Goal: Task Accomplishment & Management: Complete application form

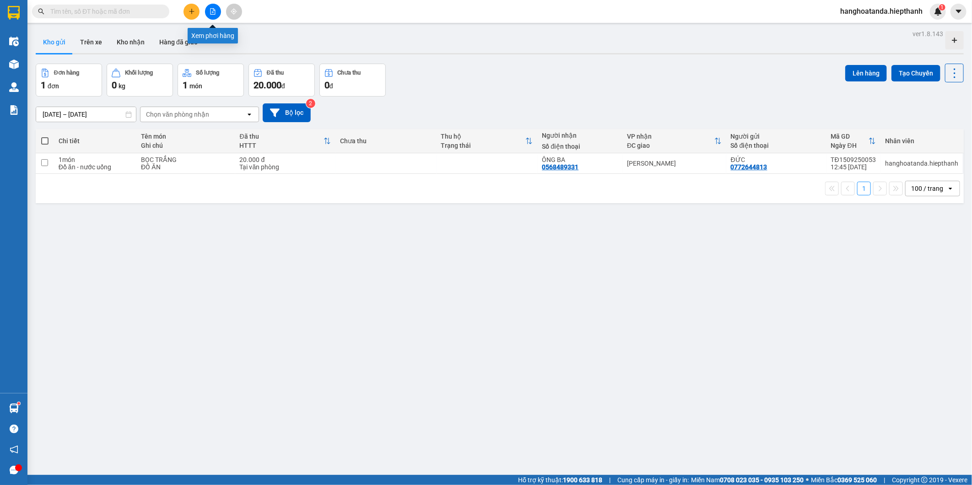
click at [193, 10] on icon "plus" at bounding box center [192, 11] width 6 height 6
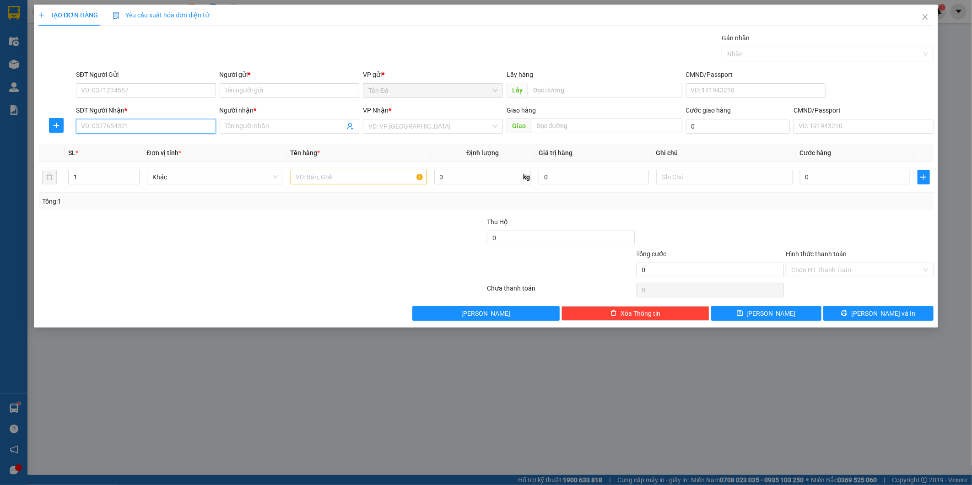
click at [169, 126] on input "SĐT Người Nhận *" at bounding box center [146, 126] width 140 height 15
type input "0967686527"
click at [107, 95] on input "SĐT Người Gửi" at bounding box center [146, 90] width 140 height 15
click at [272, 143] on div "Transit Pickup Surcharge Ids Transit Deliver Surcharge Ids Transit Deliver Surc…" at bounding box center [485, 177] width 895 height 288
click at [279, 123] on input "Người nhận *" at bounding box center [285, 126] width 120 height 10
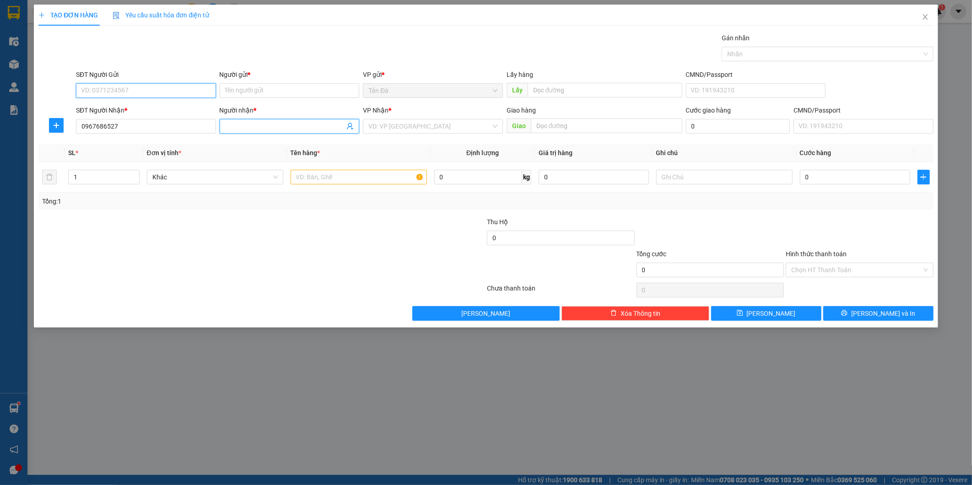
click at [157, 92] on input "SĐT Người Gửi" at bounding box center [146, 90] width 140 height 15
type input "0368957072"
drag, startPoint x: 121, startPoint y: 112, endPoint x: 309, endPoint y: 148, distance: 190.6
click at [122, 112] on div "0368957072 - TRUYỀN" at bounding box center [145, 109] width 129 height 10
type input "TRUYỀN"
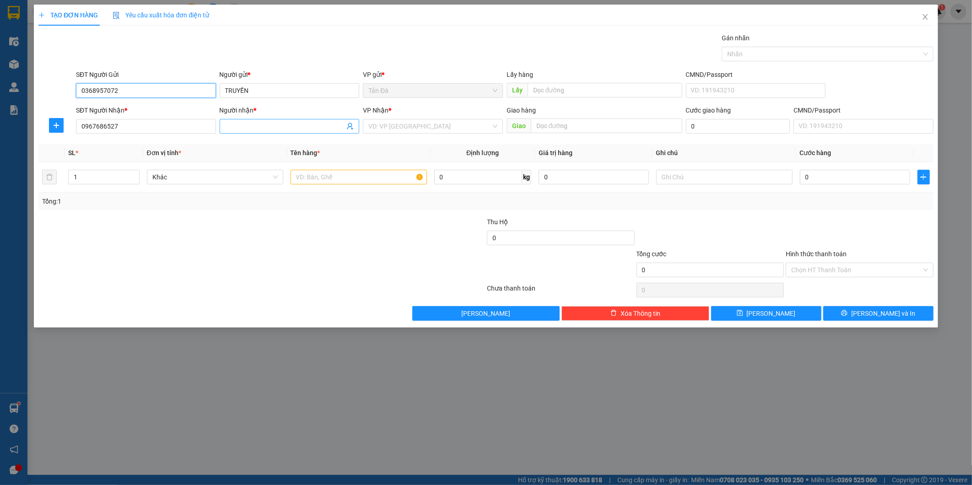
type input "0368957072"
click at [301, 128] on input "Người nhận *" at bounding box center [285, 126] width 120 height 10
type input "N"
click at [809, 396] on div "TẠO ĐƠN HÀNG Yêu cầu xuất hóa đơn điện tử Transit Pickup Surcharge Ids Transit …" at bounding box center [486, 242] width 972 height 485
drag, startPoint x: 150, startPoint y: 126, endPoint x: 191, endPoint y: 127, distance: 41.2
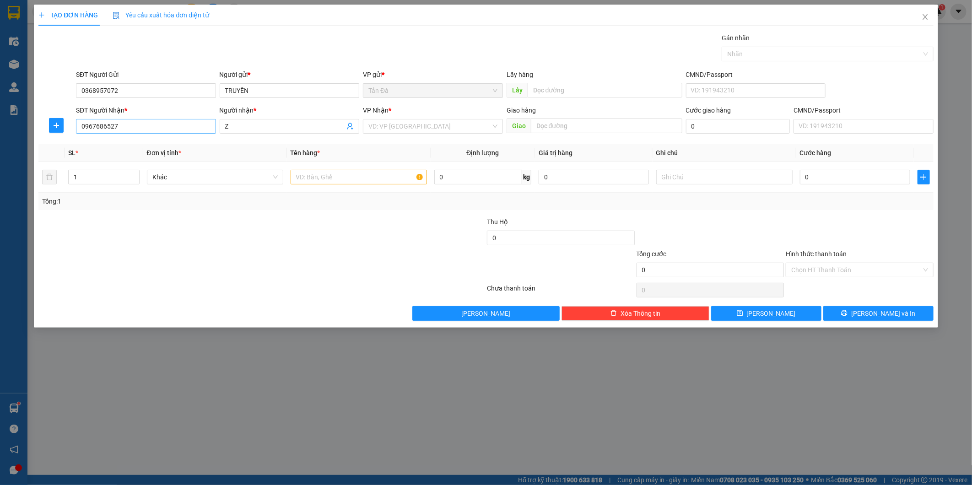
click at [108, 127] on div "SĐT Người Nhận * 0967686527 Người nhận * Z VP Nhận * VD: VP Sài Gòn Giao hàng G…" at bounding box center [505, 121] width 862 height 32
drag, startPoint x: 262, startPoint y: 127, endPoint x: 385, endPoint y: 159, distance: 127.8
click at [262, 126] on input "NGÔ NGỌC TƯỜNG VỸ" at bounding box center [285, 126] width 120 height 10
click at [267, 126] on input "NGÔ NGỌC RTƯỜNG VỸ" at bounding box center [285, 126] width 120 height 10
drag, startPoint x: 265, startPoint y: 127, endPoint x: 349, endPoint y: 143, distance: 85.7
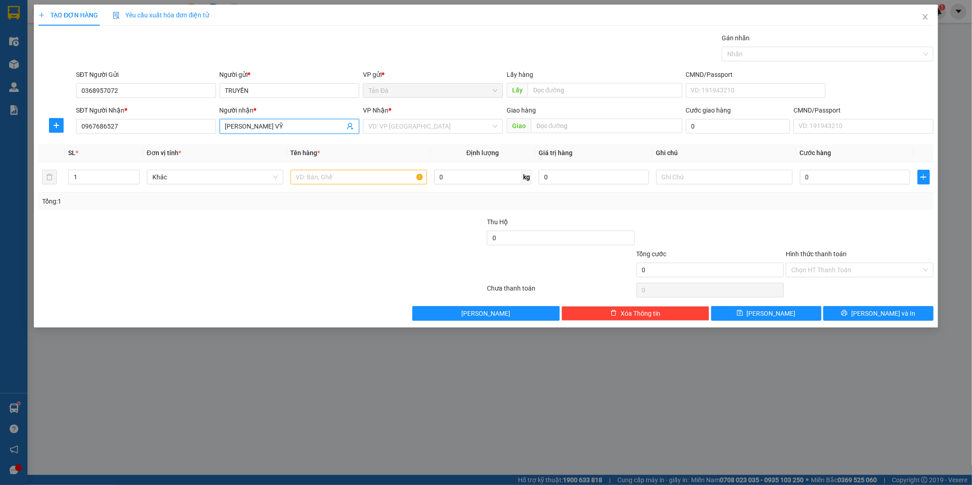
click at [266, 127] on input "NGÔ NGỌC RTRƯỜNG VỸ" at bounding box center [285, 126] width 120 height 10
type input "NGÔ NGỌC TRƯỜNG VỸ"
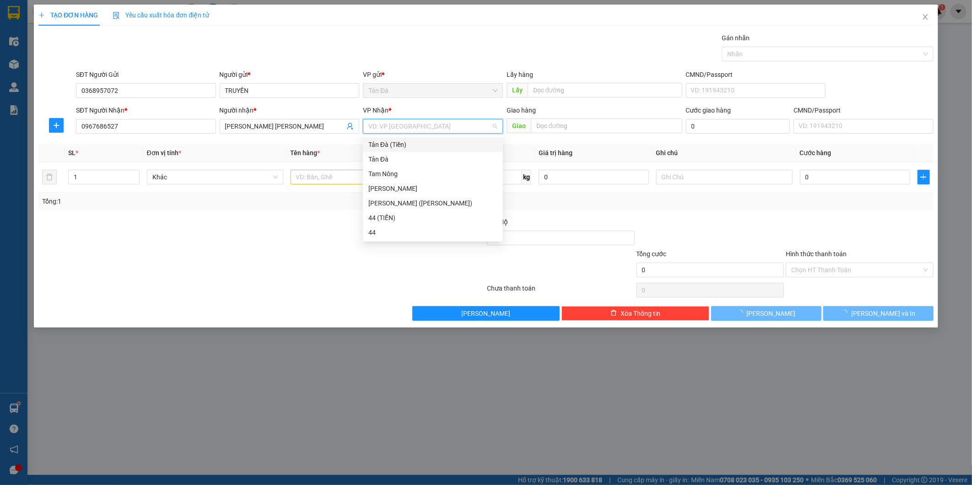
click at [387, 125] on input "search" at bounding box center [430, 126] width 123 height 14
drag, startPoint x: 397, startPoint y: 186, endPoint x: 257, endPoint y: 173, distance: 140.8
click at [397, 186] on div "[PERSON_NAME]" at bounding box center [433, 189] width 129 height 10
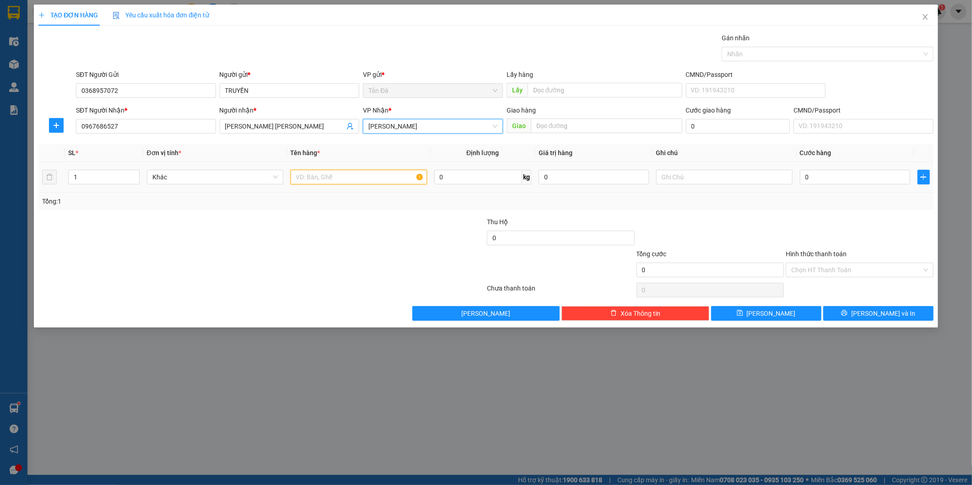
click at [353, 177] on input "text" at bounding box center [359, 177] width 136 height 15
click at [191, 178] on span "Khác" at bounding box center [214, 177] width 125 height 14
type input "H"
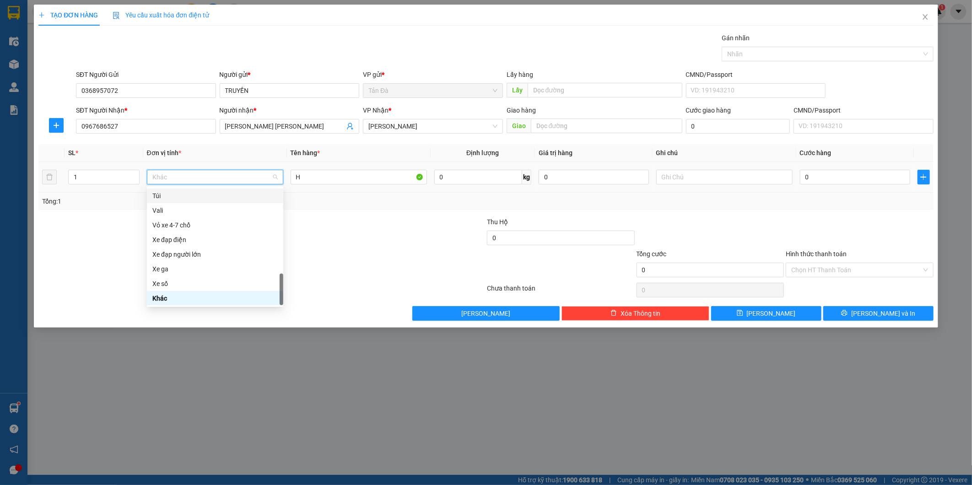
type input "D"
click at [190, 253] on div "Đồ gia dụng" at bounding box center [214, 254] width 125 height 10
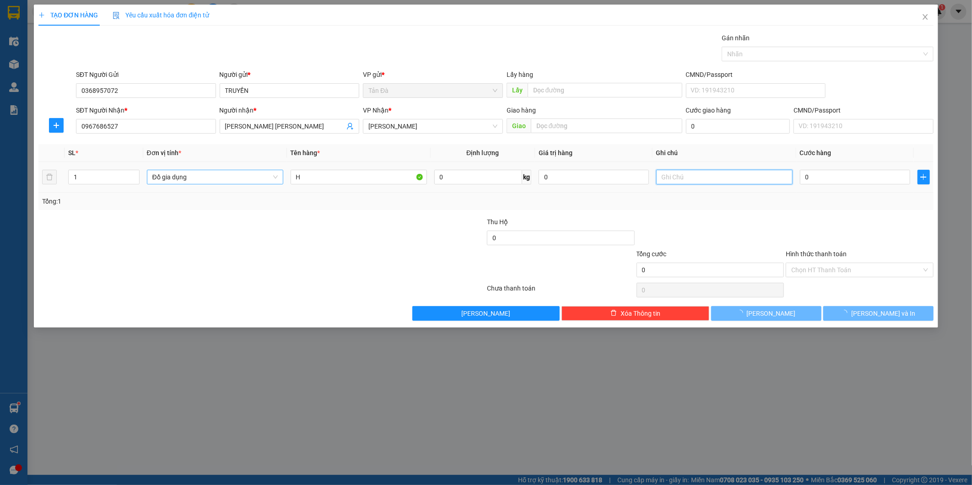
click at [737, 183] on input "text" at bounding box center [724, 177] width 136 height 15
type input "HUY HIỆU ĐOÀN"
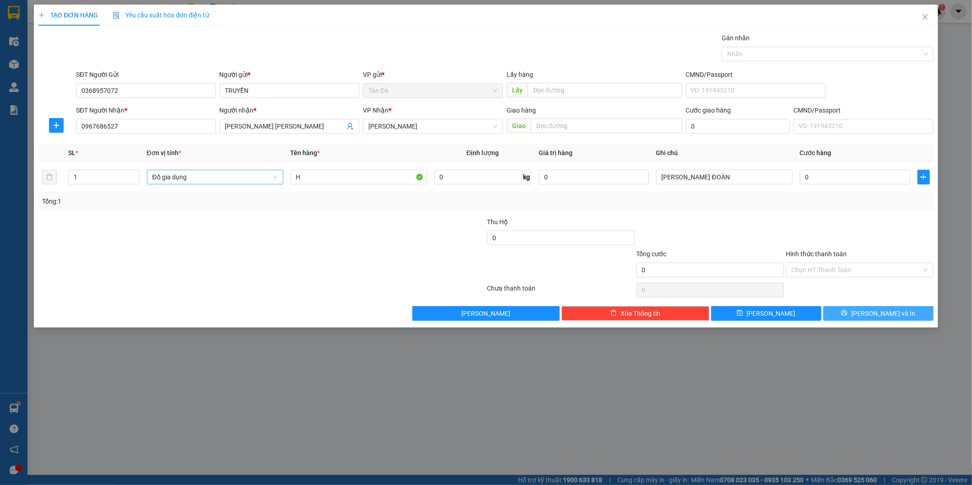
click at [868, 316] on button "Lưu và In" at bounding box center [879, 313] width 110 height 15
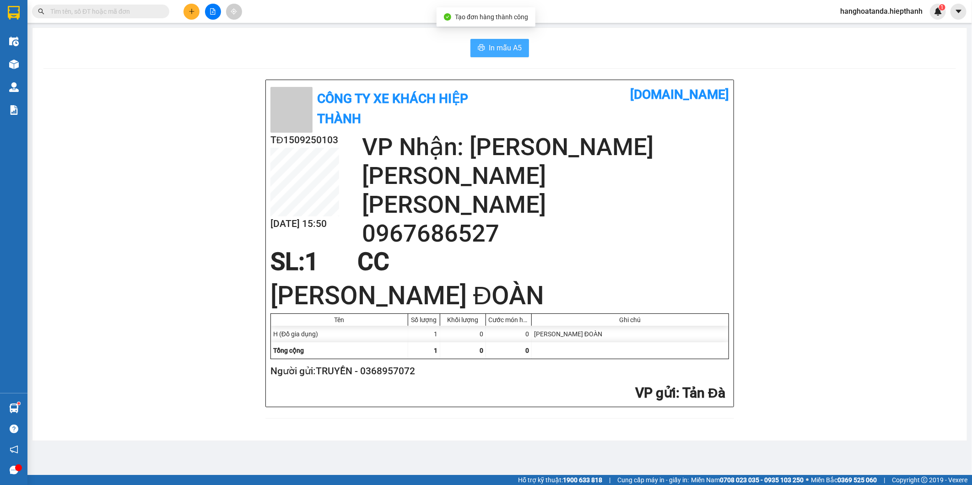
click at [498, 48] on span "In mẫu A5" at bounding box center [505, 47] width 33 height 11
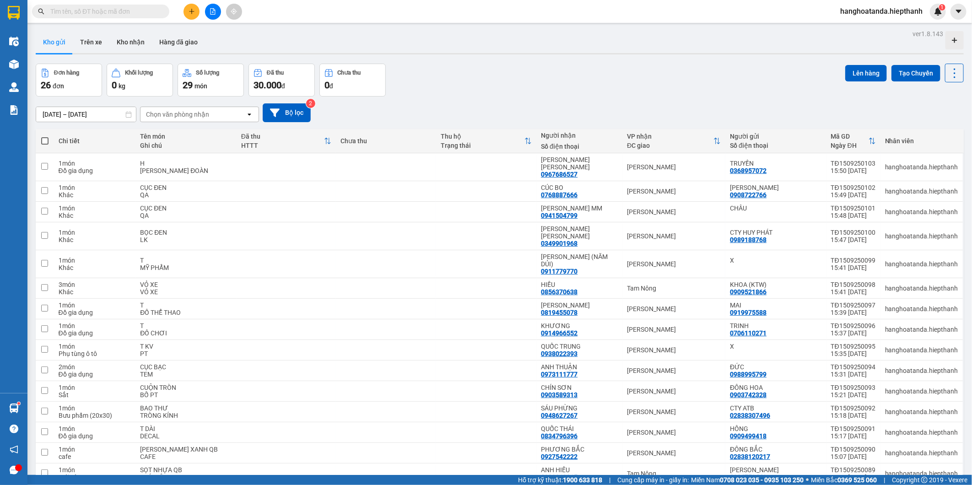
click at [585, 88] on div "Đơn hàng 26 đơn Khối lượng 0 kg Số lượng 29 món Đã thu 30.000 đ Chưa thu 0 đ Lê…" at bounding box center [500, 80] width 928 height 33
click at [907, 164] on icon at bounding box center [910, 167] width 6 height 6
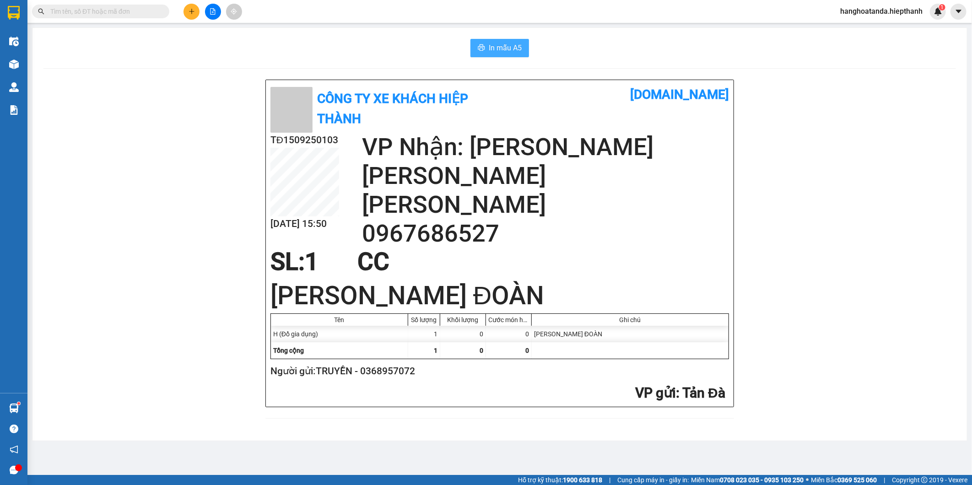
click at [498, 47] on span "In mẫu A5" at bounding box center [505, 47] width 33 height 11
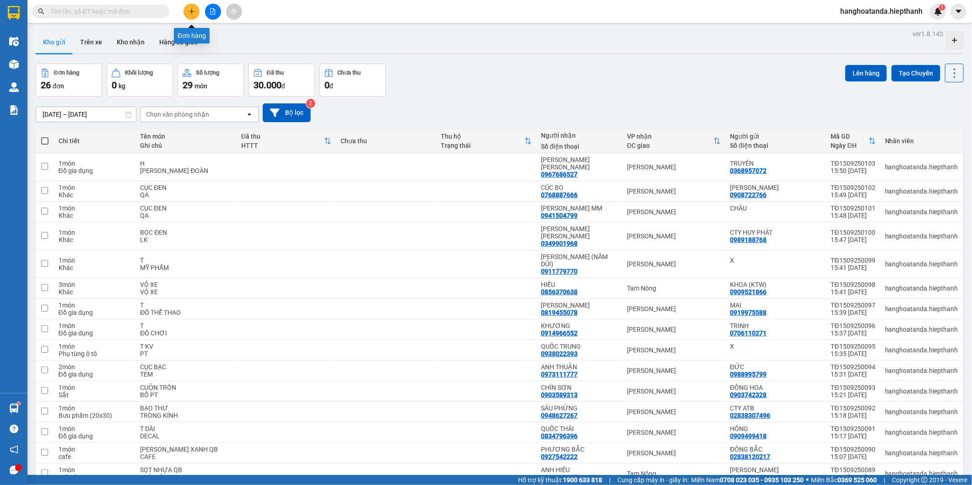
click at [193, 8] on icon "plus" at bounding box center [192, 11] width 6 height 6
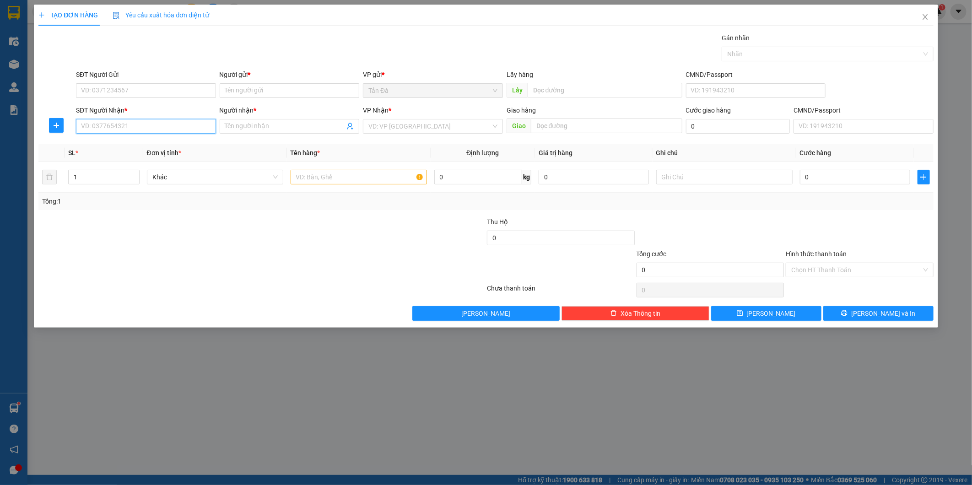
click at [130, 121] on input "SĐT Người Nhận *" at bounding box center [146, 126] width 140 height 15
type input "0944927927"
click at [167, 147] on div "0944927927 - THANH LIÊM" at bounding box center [145, 145] width 129 height 10
type input "THANH LIÊM"
type input "0944927927"
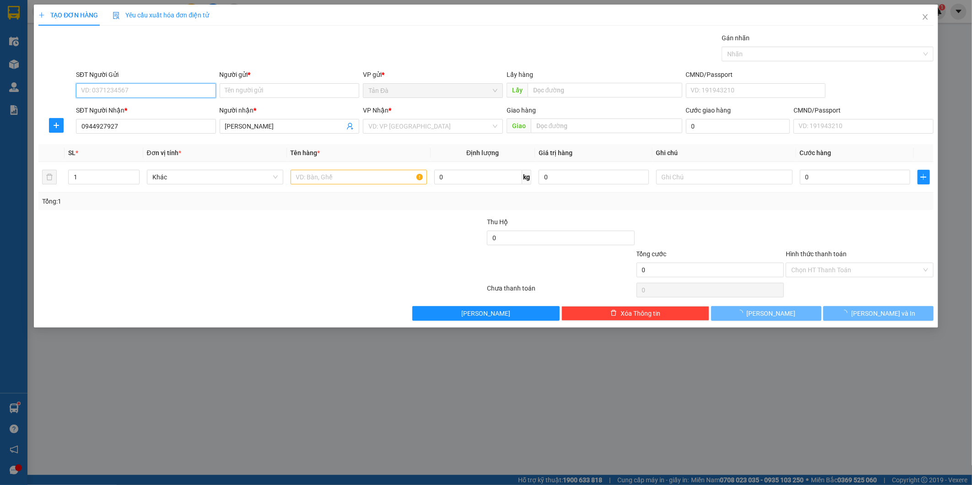
click at [166, 88] on input "SĐT Người Gửi" at bounding box center [146, 90] width 140 height 15
type input "0393889078"
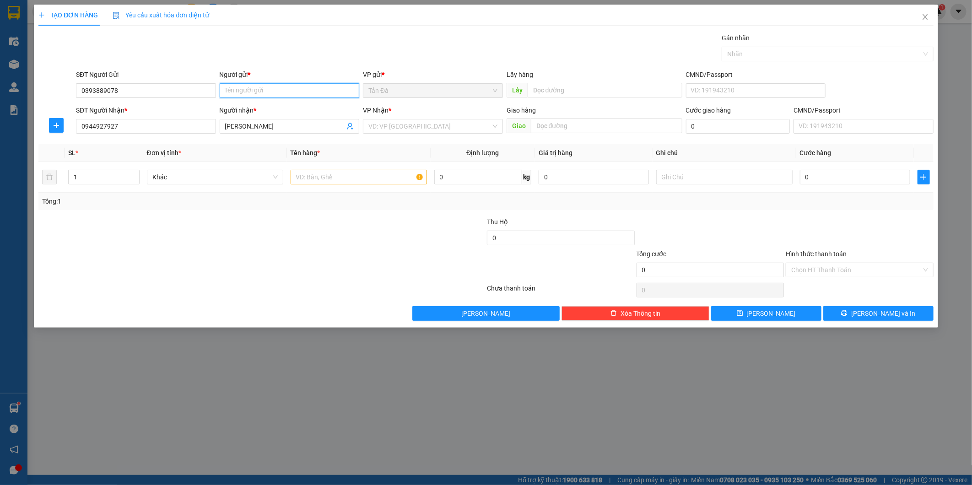
click at [286, 89] on input "Người gửi *" at bounding box center [290, 90] width 140 height 15
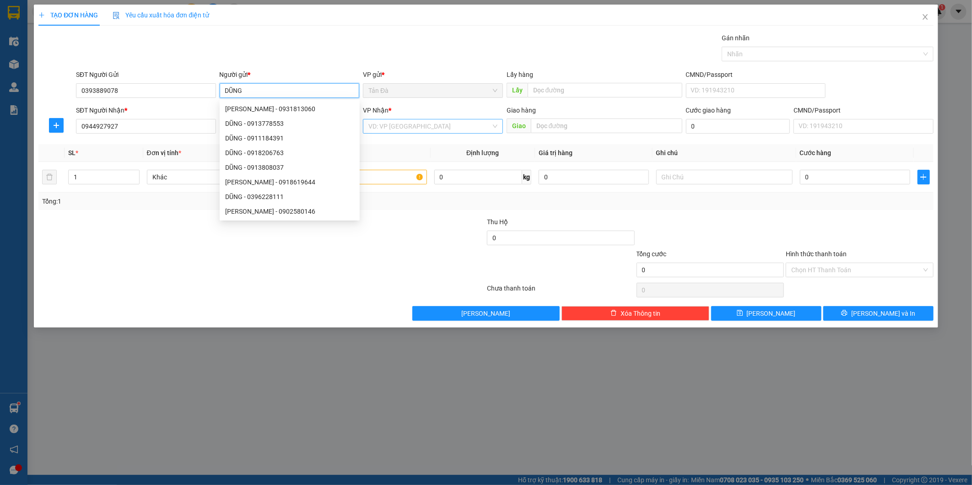
type input "DŨNG"
click at [427, 132] on input "search" at bounding box center [430, 126] width 123 height 14
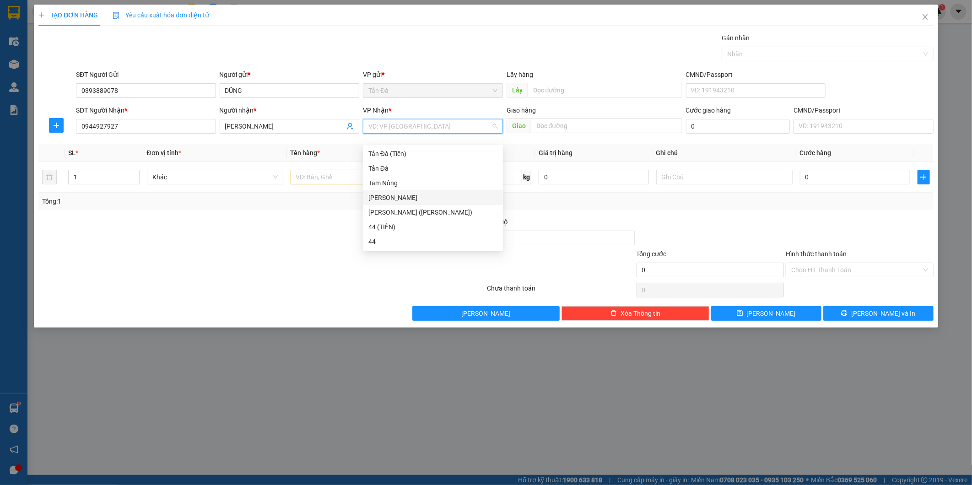
click at [395, 199] on div "[PERSON_NAME]" at bounding box center [433, 198] width 129 height 10
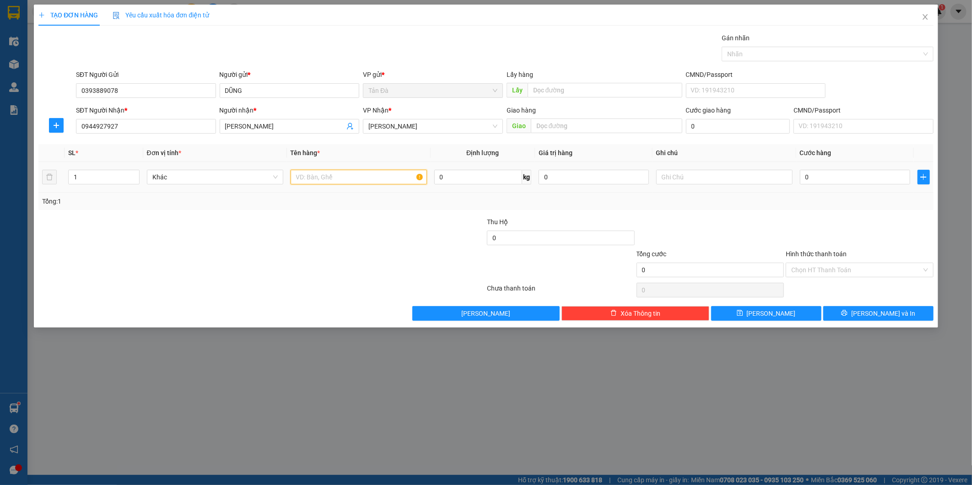
drag, startPoint x: 338, startPoint y: 179, endPoint x: 262, endPoint y: 180, distance: 75.5
click at [337, 180] on input "text" at bounding box center [359, 177] width 136 height 15
click at [229, 181] on span "Khác" at bounding box center [214, 177] width 125 height 14
type input "L"
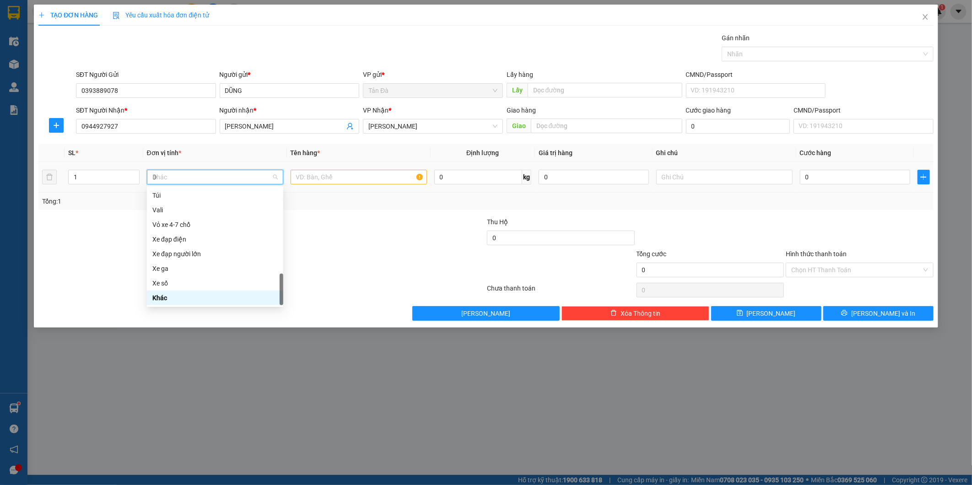
scroll to position [15, 0]
type input "DO"
drag, startPoint x: 190, startPoint y: 222, endPoint x: 206, endPoint y: 219, distance: 16.4
click at [190, 222] on div "Đồ điện tử" at bounding box center [214, 225] width 125 height 10
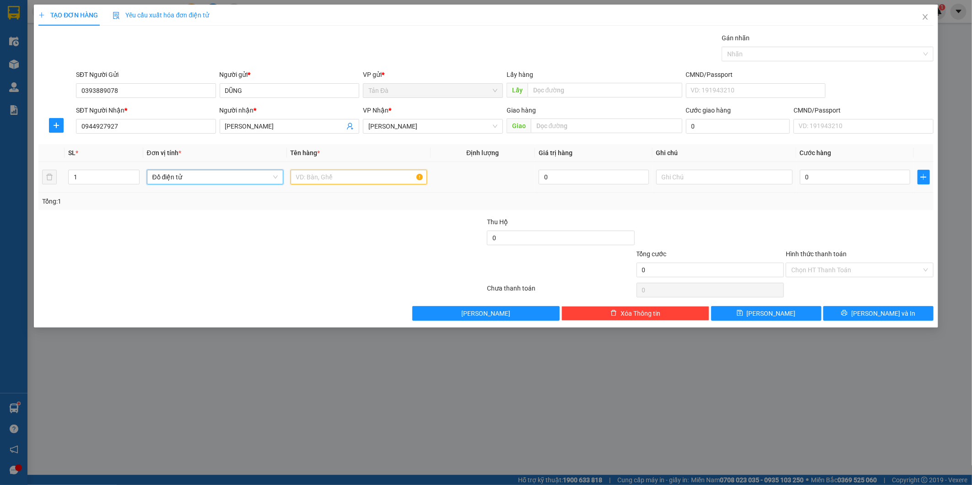
drag, startPoint x: 333, startPoint y: 170, endPoint x: 331, endPoint y: 178, distance: 7.7
click at [331, 175] on input "text" at bounding box center [359, 177] width 136 height 15
click at [331, 178] on input "text" at bounding box center [359, 177] width 136 height 15
type input "K"
type input "T Q KEO"
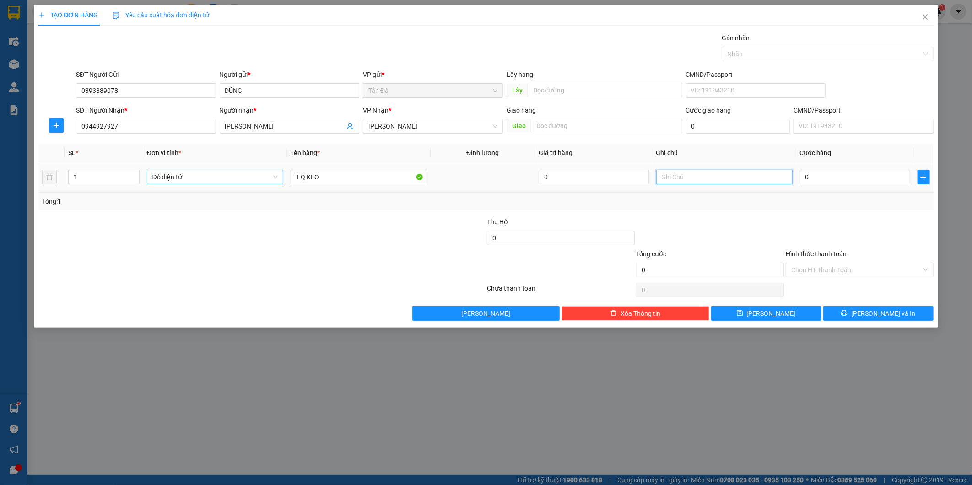
click at [709, 172] on input "text" at bounding box center [724, 177] width 136 height 15
type input "LK ĐT"
click at [567, 181] on input "0" at bounding box center [594, 177] width 110 height 15
click at [713, 246] on div at bounding box center [711, 233] width 150 height 32
type input "800.000"
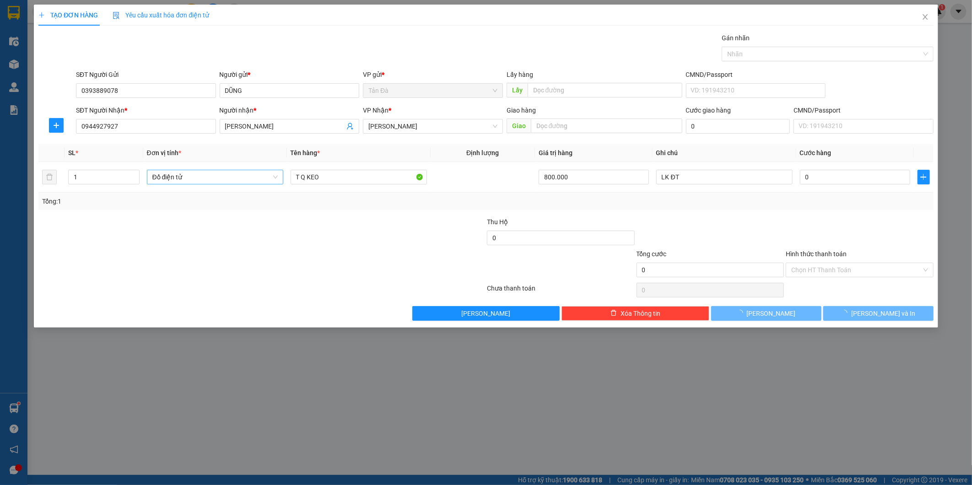
type input "30.000"
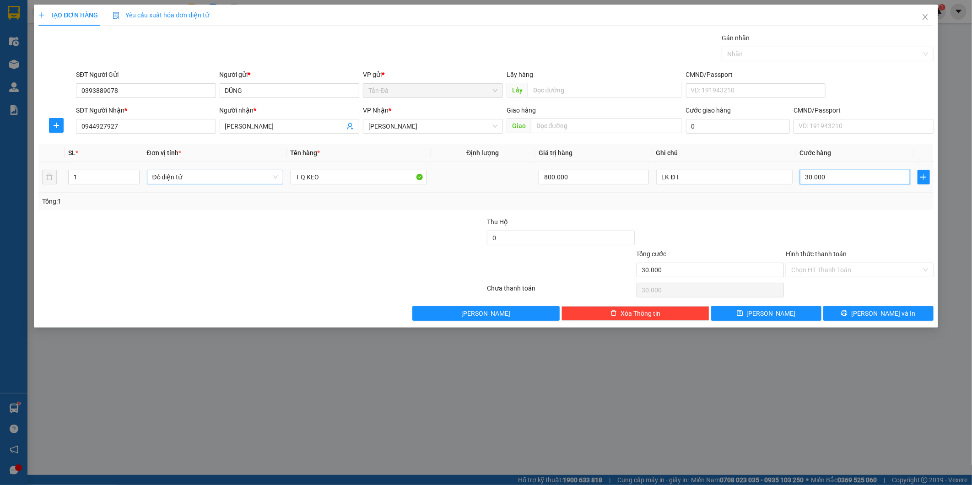
click at [838, 175] on input "30.000" at bounding box center [855, 177] width 110 height 15
type input "0"
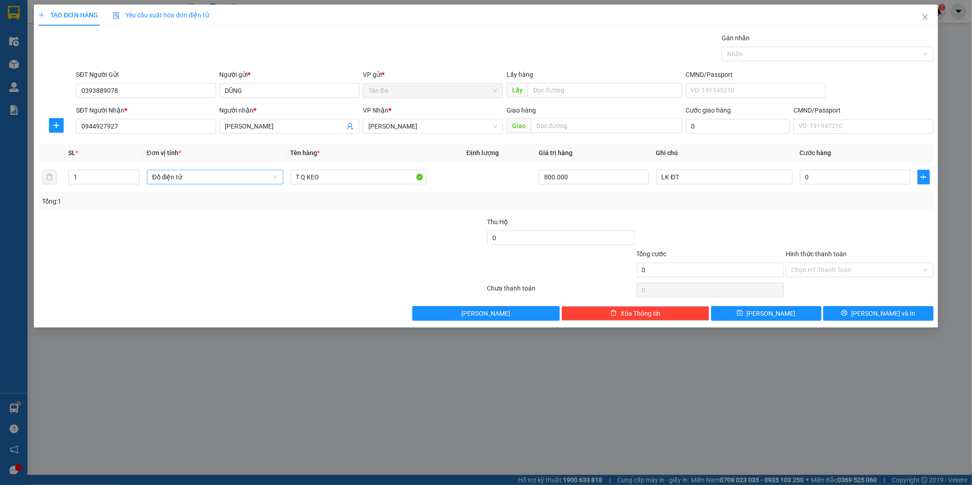
click at [840, 210] on div "Tổng: 1" at bounding box center [485, 201] width 895 height 17
click at [872, 315] on span "Lưu và In" at bounding box center [884, 314] width 64 height 10
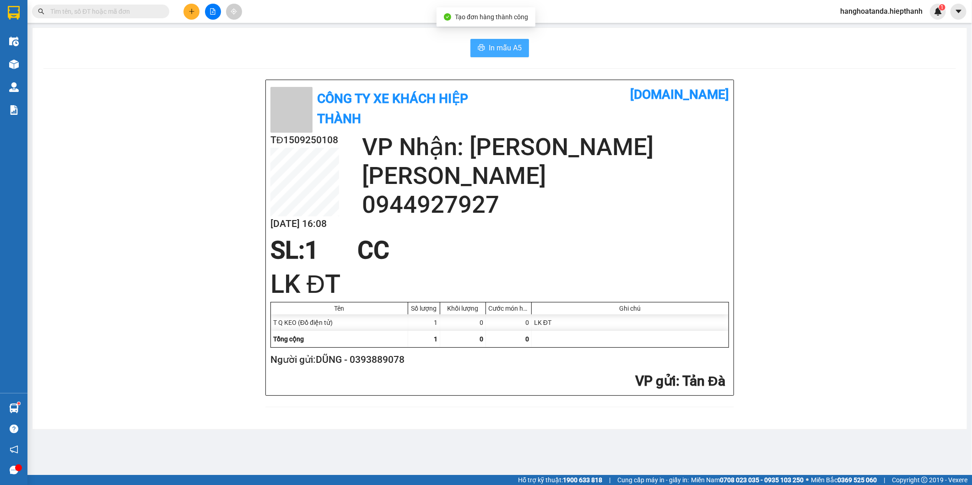
click at [511, 50] on span "In mẫu A5" at bounding box center [505, 47] width 33 height 11
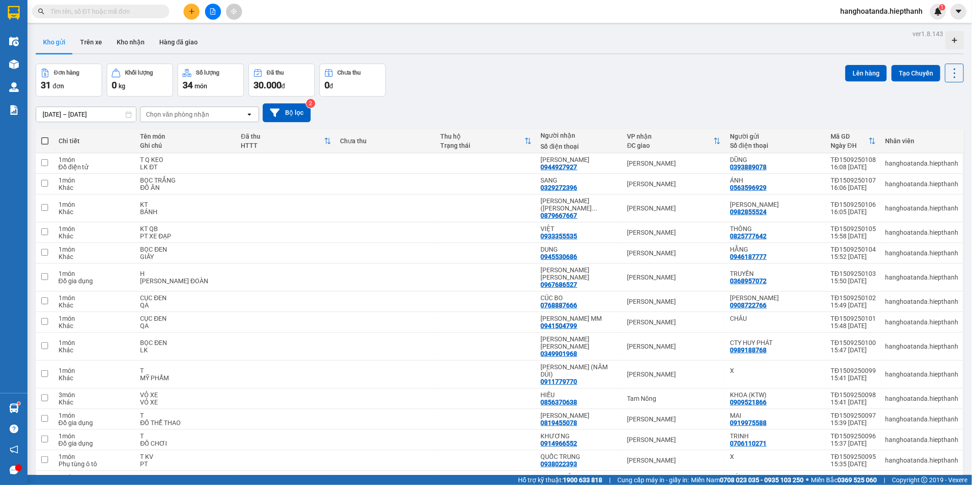
click at [556, 94] on div "Đơn hàng 31 đơn Khối lượng 0 kg Số lượng 34 món Đã thu 30.000 đ Chưa thu 0 đ Lê…" at bounding box center [500, 80] width 928 height 33
click at [907, 163] on icon at bounding box center [910, 163] width 6 height 6
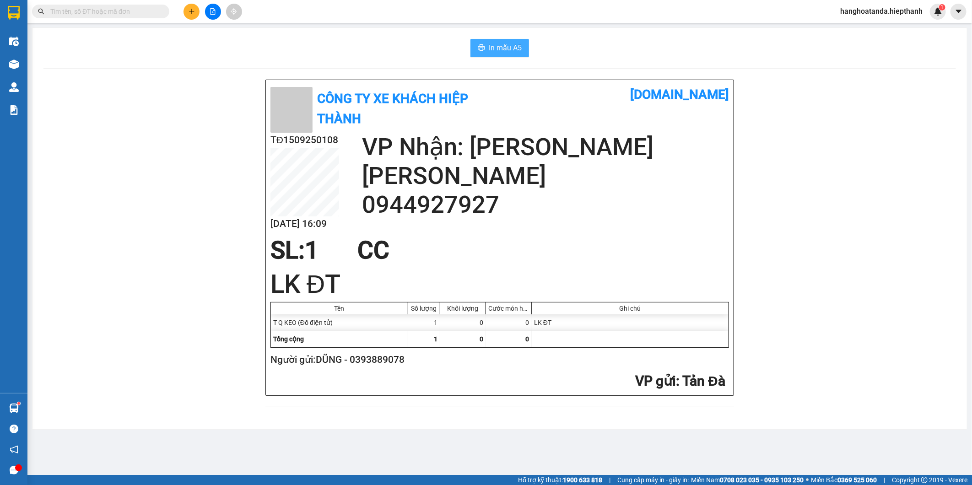
click at [492, 46] on span "In mẫu A5" at bounding box center [505, 47] width 33 height 11
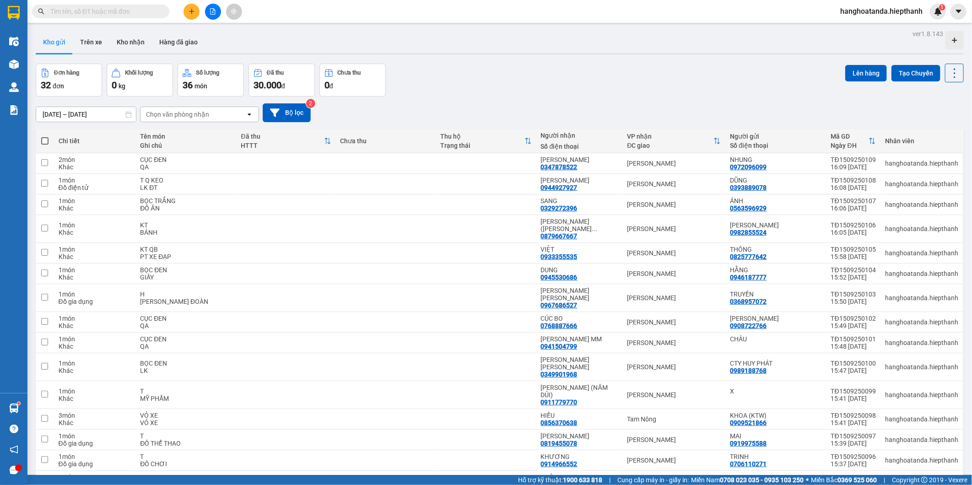
click at [152, 12] on input "text" at bounding box center [104, 11] width 108 height 10
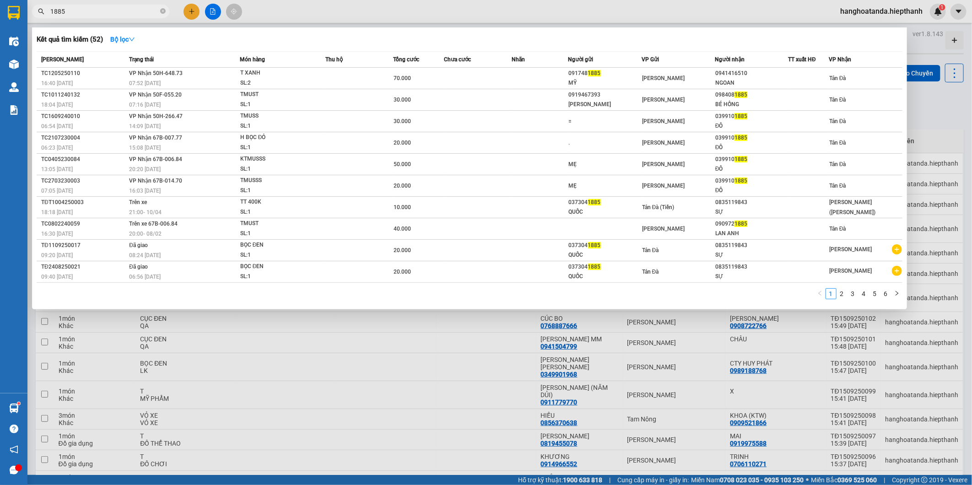
drag, startPoint x: 81, startPoint y: 14, endPoint x: 29, endPoint y: 20, distance: 51.7
click at [29, 20] on div "Kết quả tìm kiếm ( 52 ) Bộ lọc Mã ĐH Trạng thái Món hàng Thu hộ Tổng cước Chưa …" at bounding box center [89, 12] width 179 height 16
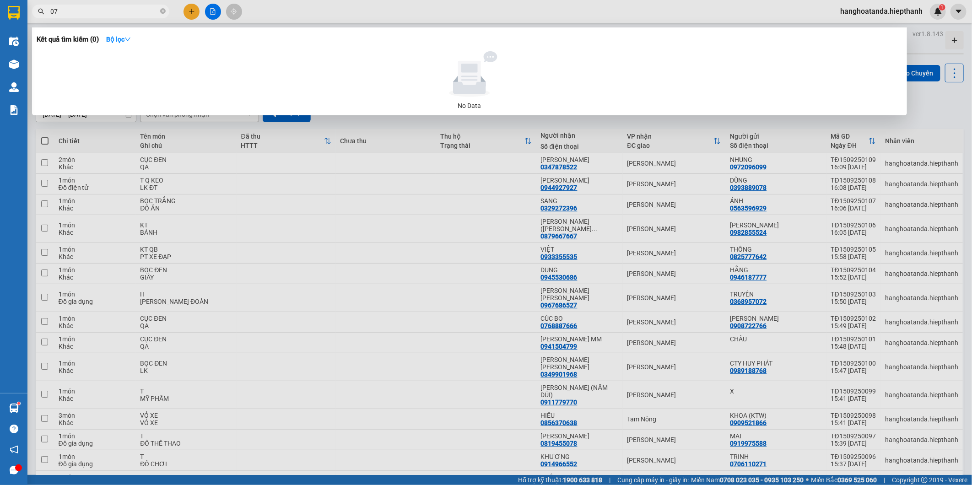
type input "0"
drag, startPoint x: 92, startPoint y: 12, endPoint x: 11, endPoint y: 18, distance: 81.7
click at [6, 17] on section "Kết quả tìm kiếm ( 0 ) Bộ lọc No Data 0775884759 hanghoatanda.hiepthanh 1 Điều …" at bounding box center [486, 242] width 972 height 485
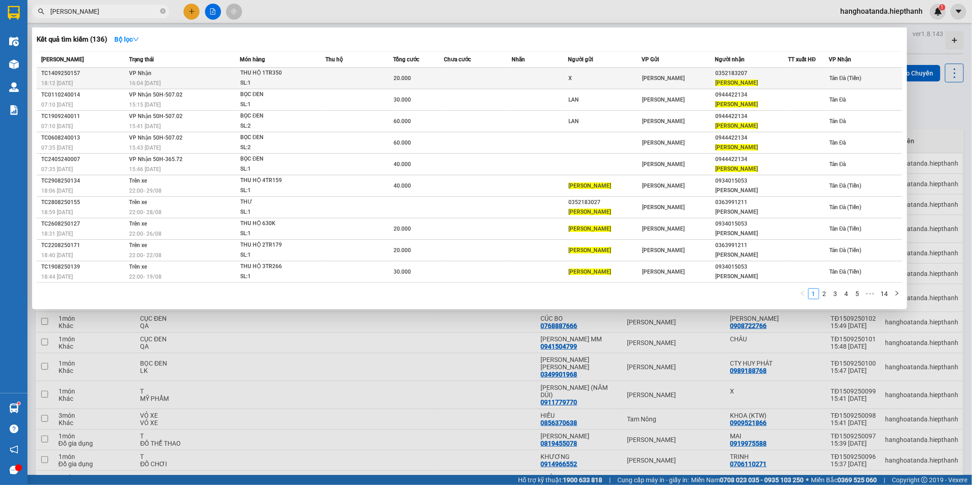
type input "NGỌC HUYỀN"
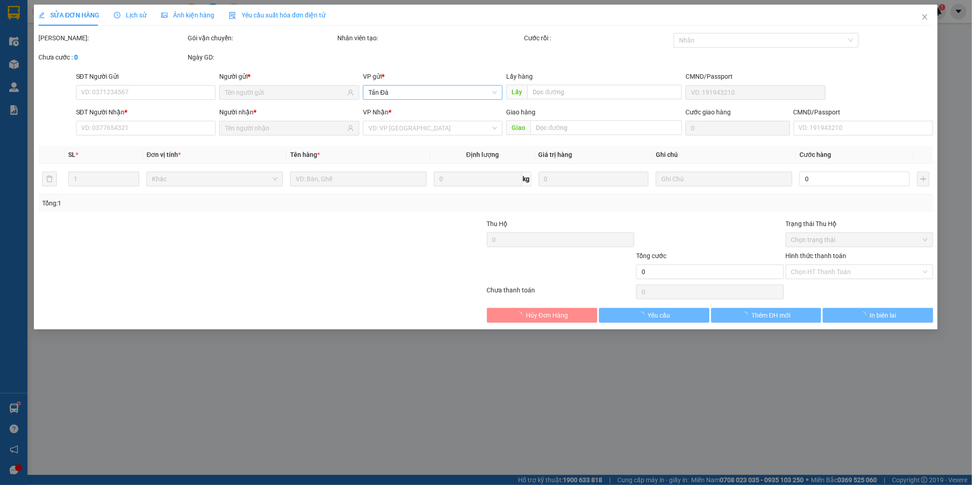
type input "X"
type input "0352183207"
type input "NGỌC HUYỀN"
type input "20.000"
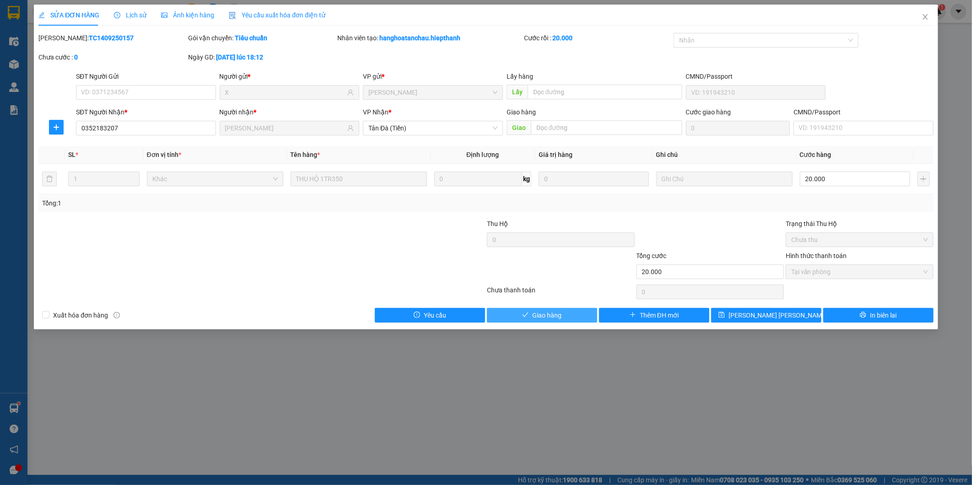
click at [560, 312] on span "Giao hàng" at bounding box center [546, 315] width 29 height 10
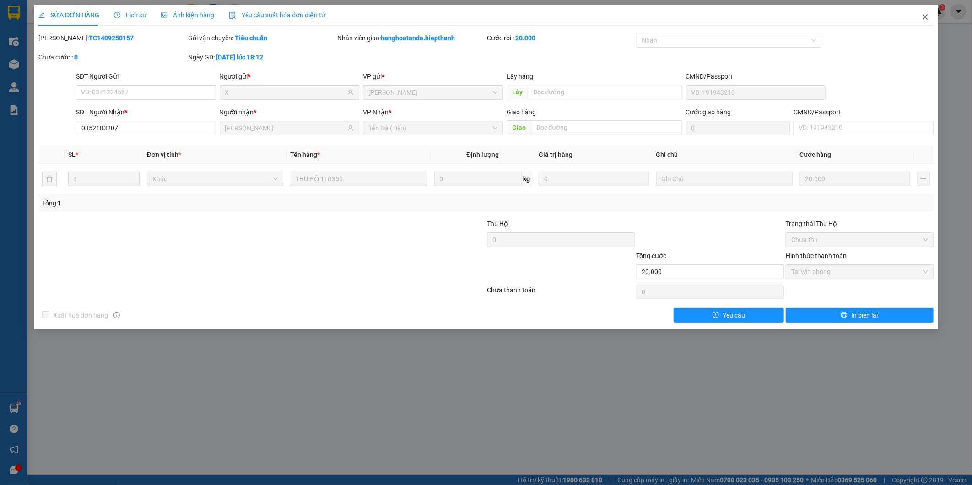
click at [927, 21] on icon "close" at bounding box center [925, 16] width 7 height 7
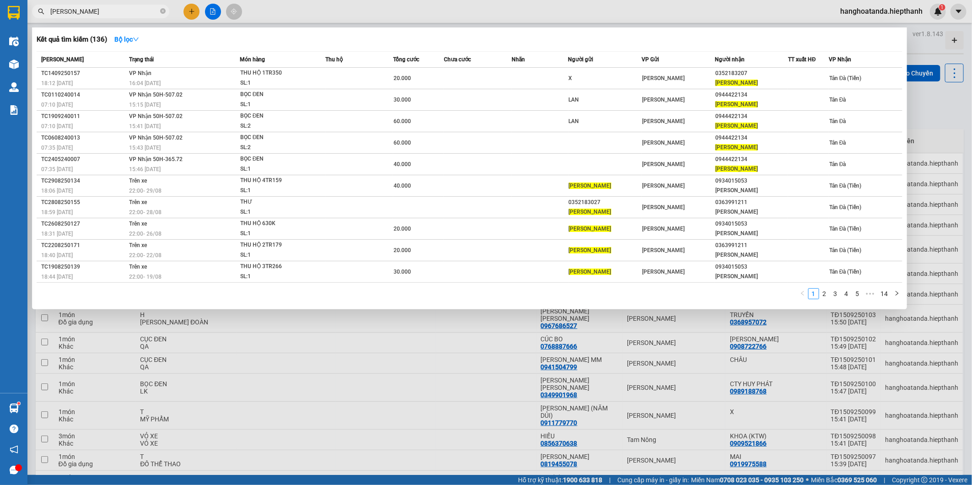
drag, startPoint x: 102, startPoint y: 11, endPoint x: 11, endPoint y: 16, distance: 90.3
click at [3, 16] on section "Kết quả tìm kiếm ( 136 ) Bộ lọc Mã ĐH Trạng thái Món hàng Thu hộ Tổng cước Chưa…" at bounding box center [486, 242] width 972 height 485
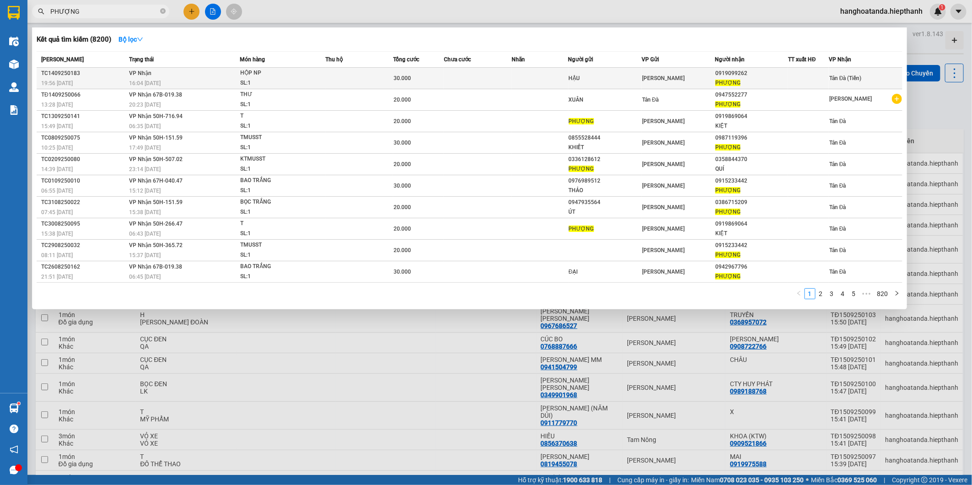
type input "PHƯỢNG"
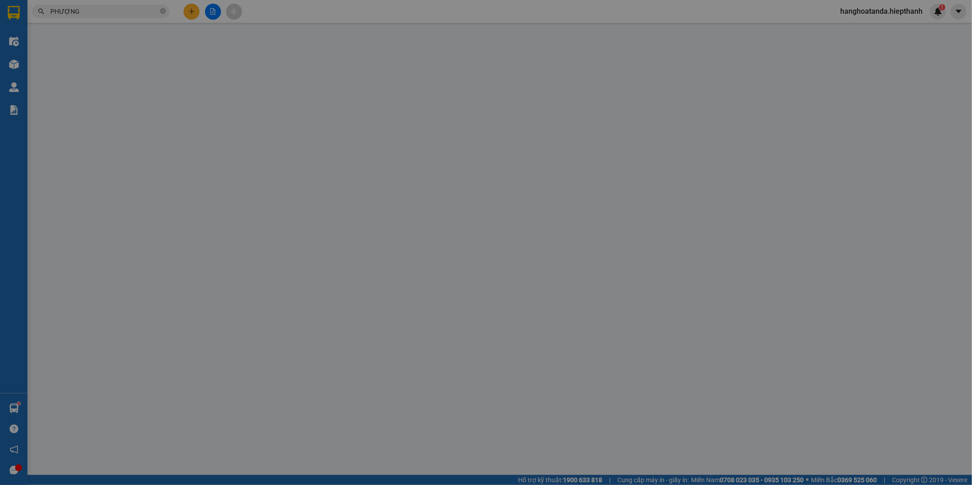
type input "HẬU"
type input "0919099262"
type input "PHƯỢNG"
type input "30.000"
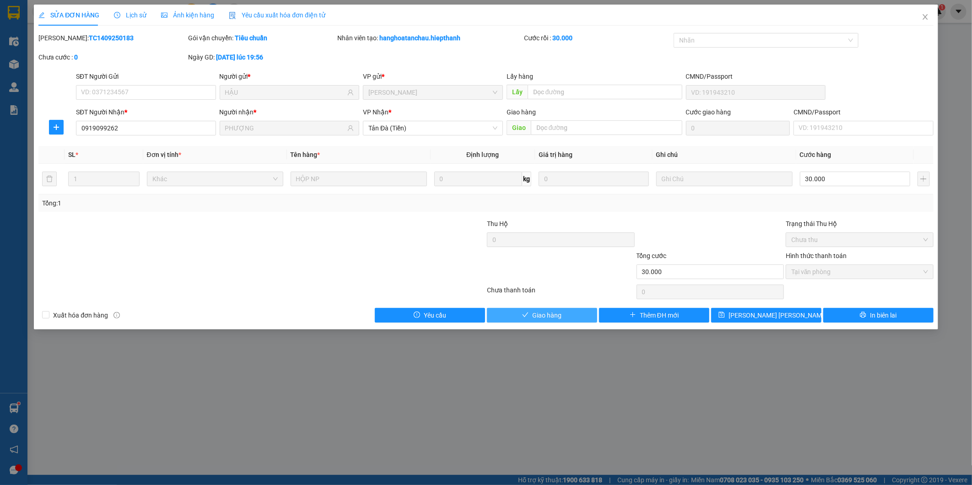
click at [566, 312] on button "Giao hàng" at bounding box center [542, 315] width 110 height 15
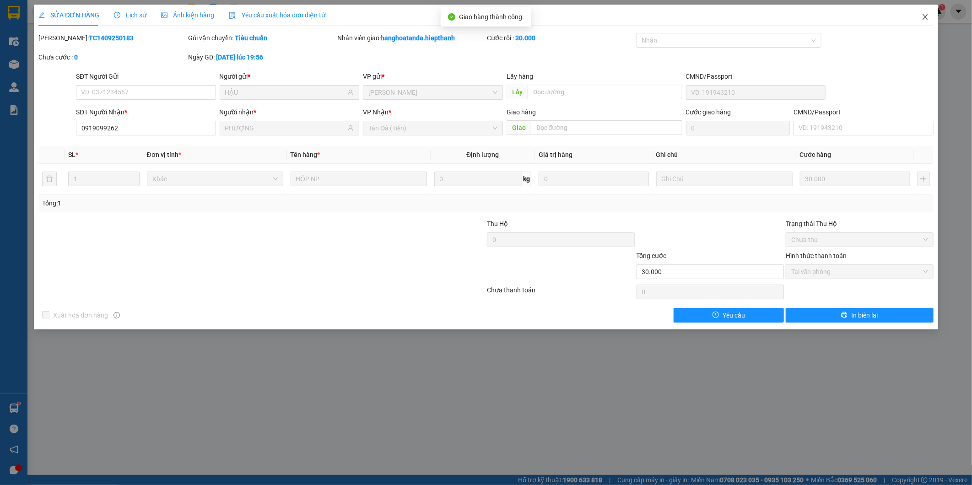
click at [923, 16] on icon "close" at bounding box center [925, 16] width 7 height 7
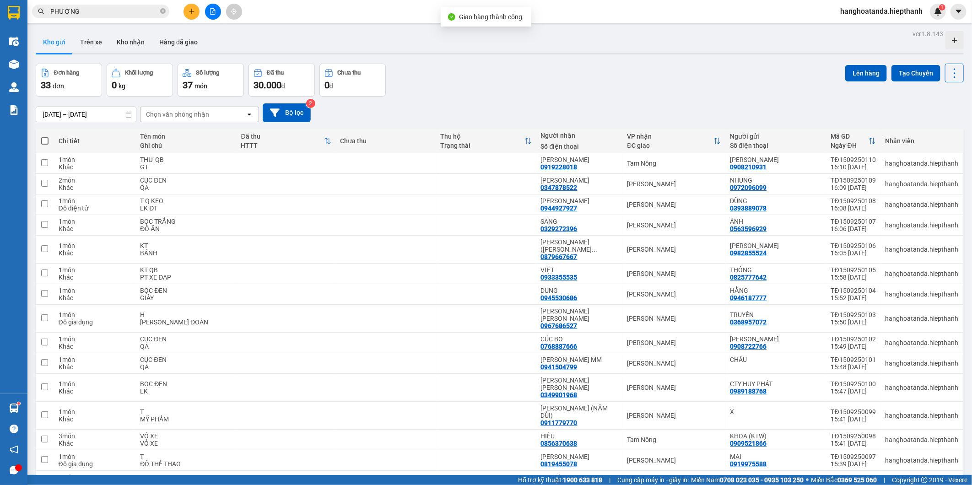
drag, startPoint x: 109, startPoint y: 11, endPoint x: 49, endPoint y: 31, distance: 63.1
click at [5, 31] on section "Kết quả tìm kiếm ( 8200 ) Bộ lọc Mã ĐH Trạng thái Món hàng Thu hộ Tổng cước Chư…" at bounding box center [486, 242] width 972 height 485
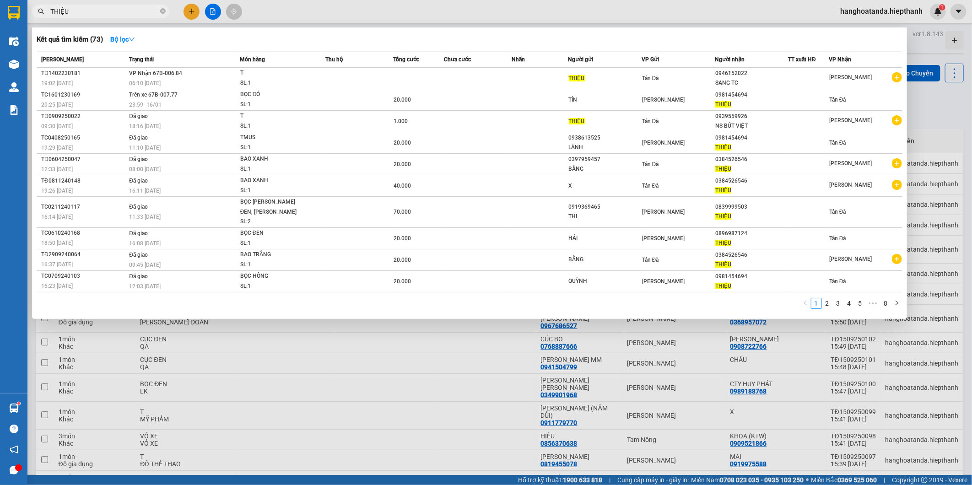
drag, startPoint x: 72, startPoint y: 11, endPoint x: 0, endPoint y: 26, distance: 73.0
click at [0, 26] on html "Kết quả tìm kiếm ( 73 ) Bộ lọc Mã ĐH Trạng thái Món hàng Thu hộ Tổng cước Chưa …" at bounding box center [486, 242] width 972 height 485
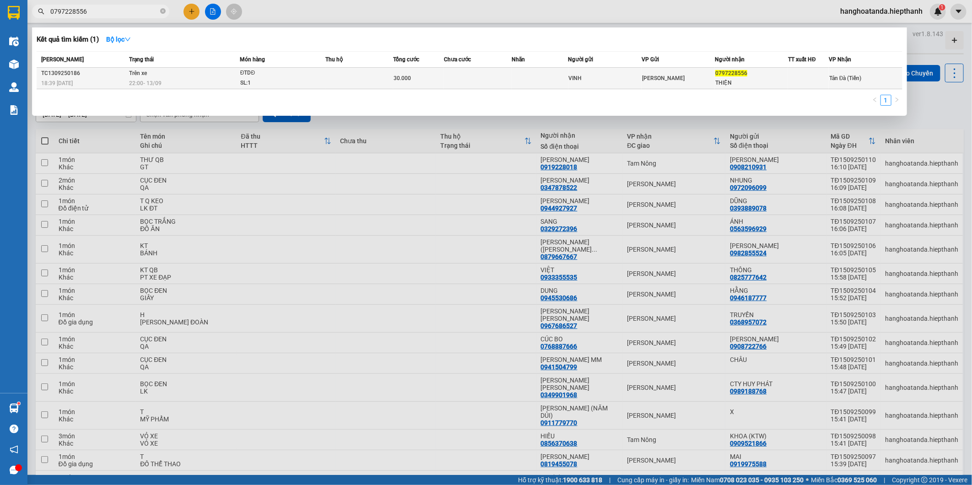
type input "0797228556"
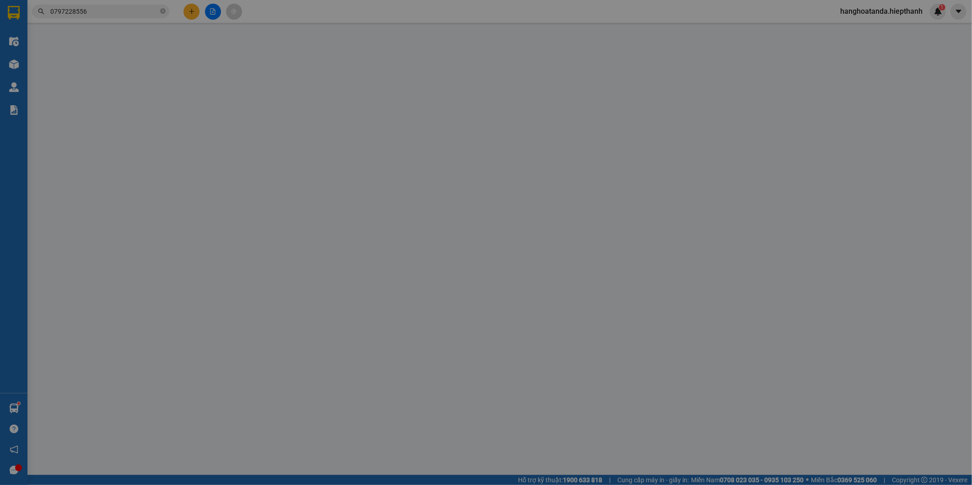
type input "VINH"
type input "0797228556"
type input "THIỆN"
type input "30.000"
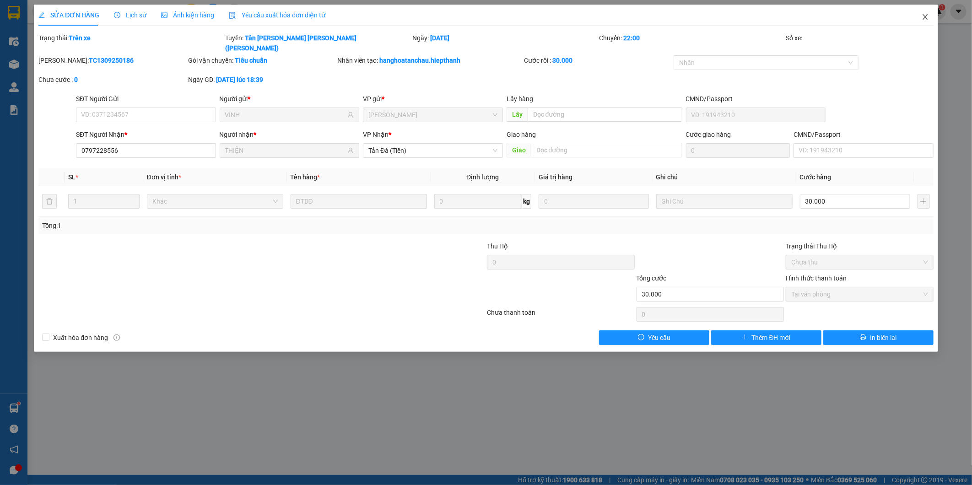
click at [923, 20] on icon "close" at bounding box center [925, 16] width 5 height 5
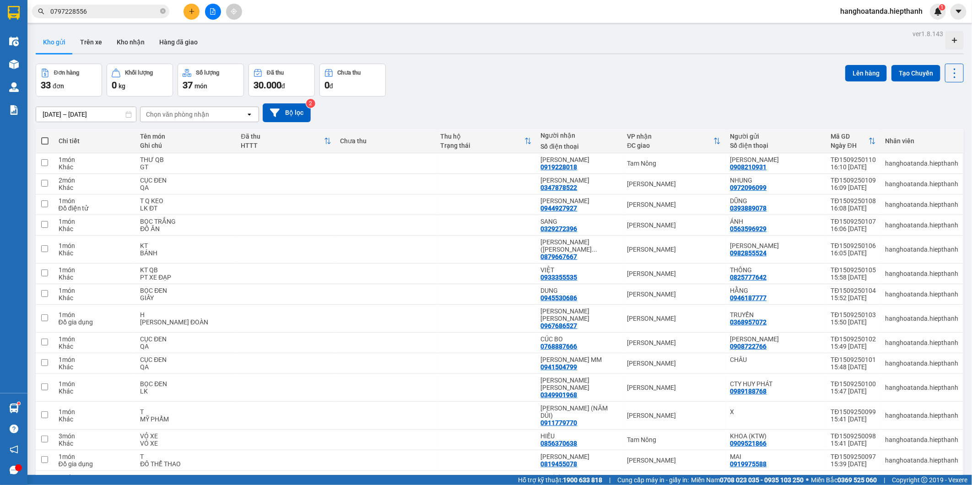
drag, startPoint x: 32, startPoint y: 12, endPoint x: 20, endPoint y: 14, distance: 12.6
click at [17, 14] on section "Kết quả tìm kiếm ( 1 ) Bộ lọc Mã ĐH Trạng thái Món hàng Thu hộ Tổng cước Chưa c…" at bounding box center [486, 242] width 972 height 485
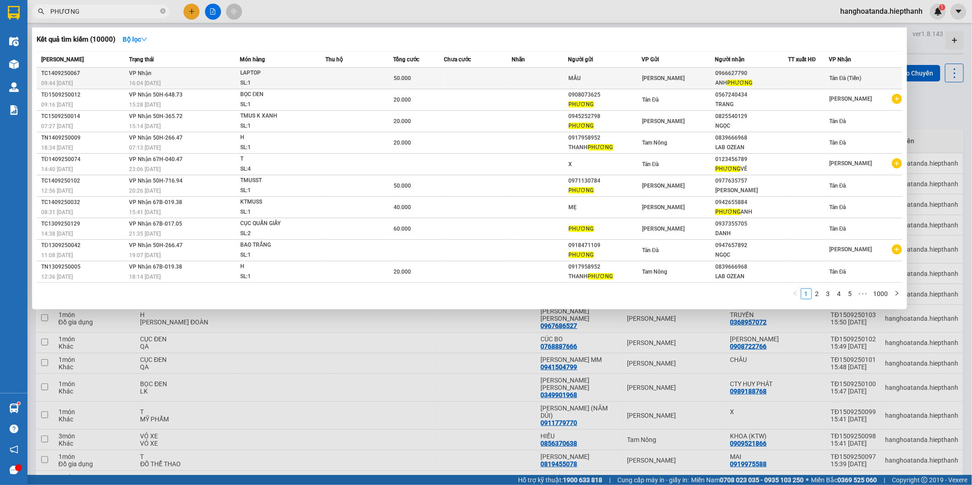
type input "PHƯƠNG"
click at [480, 74] on td at bounding box center [478, 79] width 68 height 22
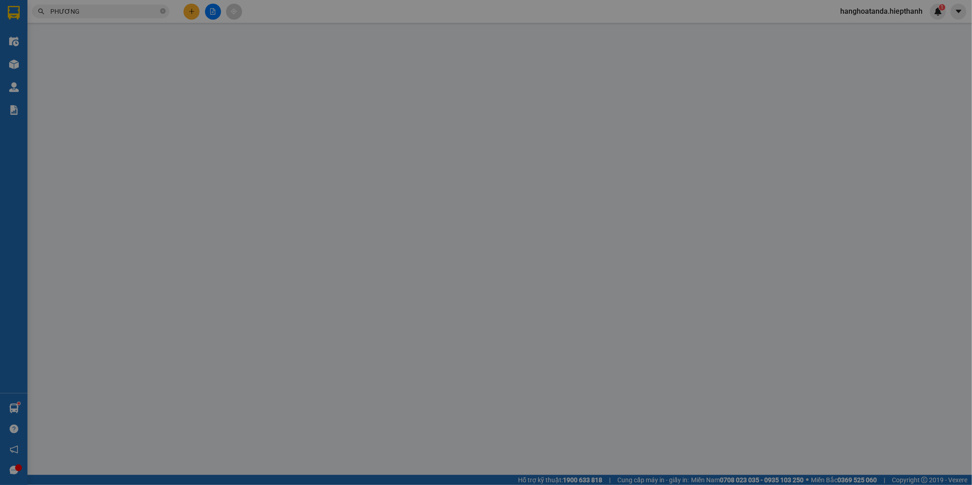
type input "MẦU"
type input "0966627790"
type input "[PERSON_NAME]"
type input "50.000"
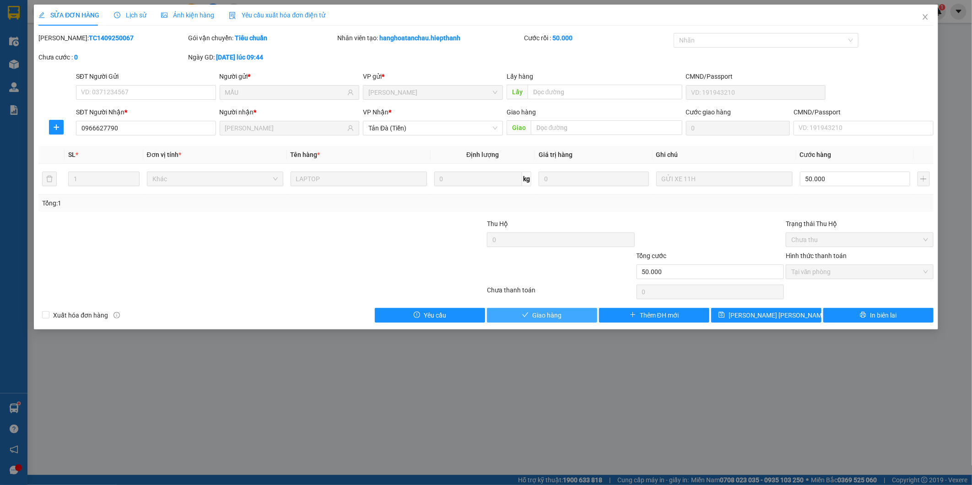
click at [558, 313] on span "Giao hàng" at bounding box center [546, 315] width 29 height 10
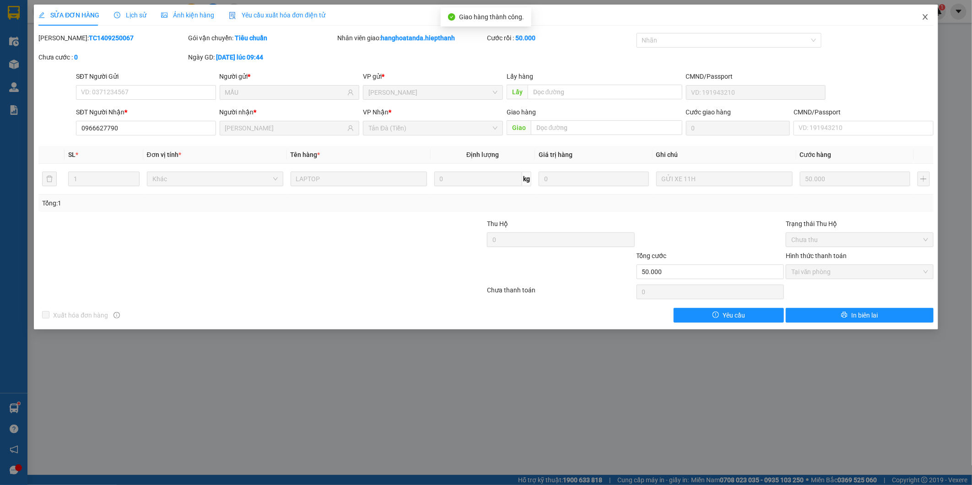
drag, startPoint x: 927, startPoint y: 19, endPoint x: 60, endPoint y: 1, distance: 866.8
click at [924, 19] on icon "close" at bounding box center [925, 16] width 7 height 7
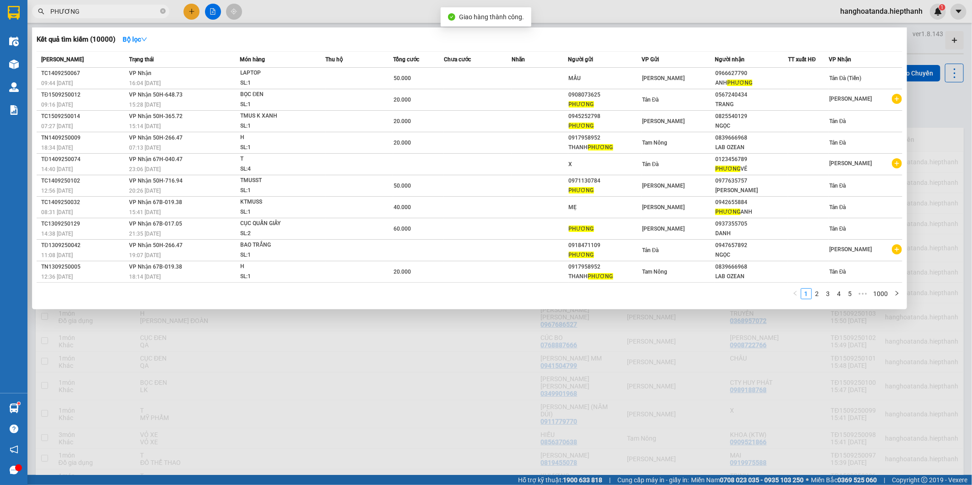
drag, startPoint x: -2, startPoint y: 20, endPoint x: 286, endPoint y: 33, distance: 288.7
click at [7, 20] on section "Kết quả tìm kiếm ( 10000 ) Bộ lọc Mã ĐH Trạng thái Món hàng Thu hộ Tổng cước Ch…" at bounding box center [486, 242] width 972 height 485
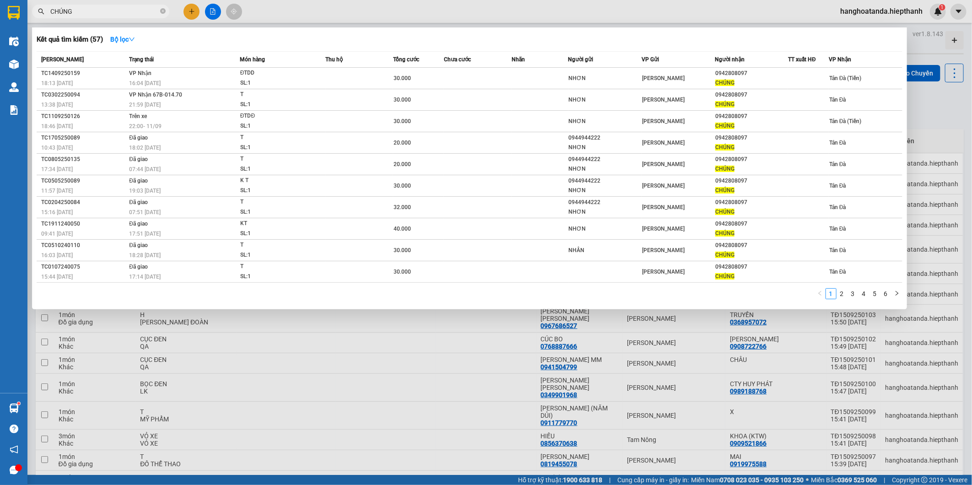
type input "CHÚNG"
click at [478, 83] on td at bounding box center [478, 79] width 68 height 22
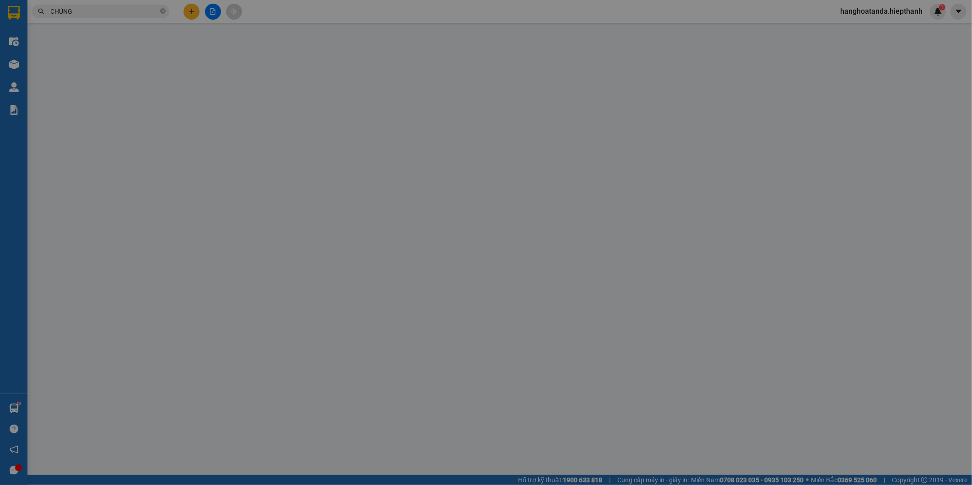
type input "NHƠN"
type input "0942808097"
type input "CHÚNG"
type input "30.000"
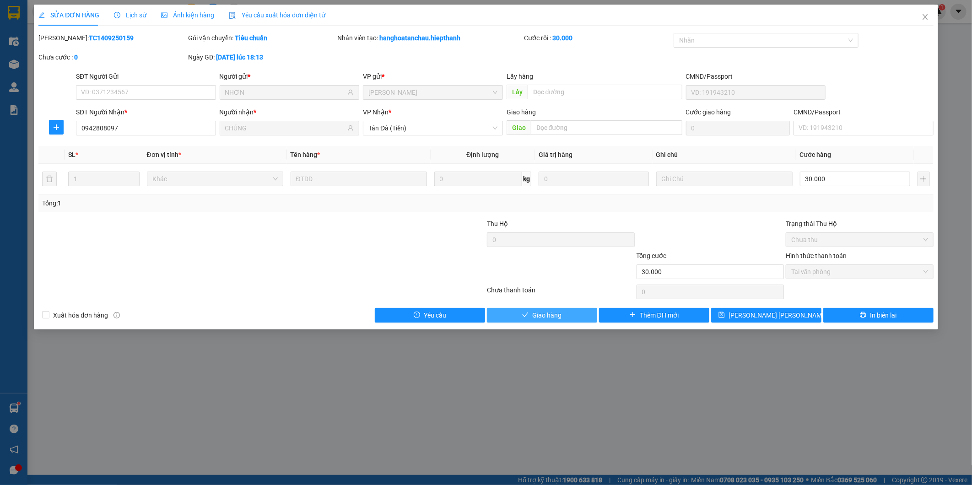
click at [567, 318] on button "Giao hàng" at bounding box center [542, 315] width 110 height 15
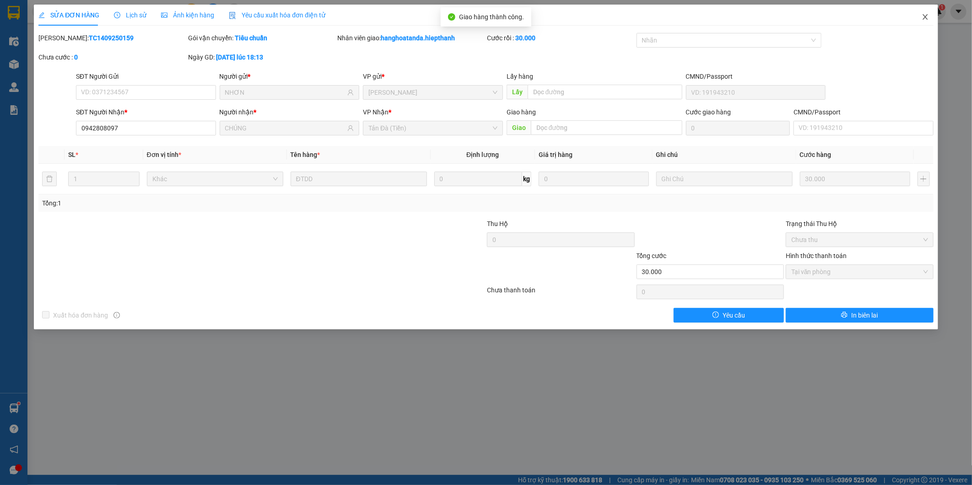
click at [930, 20] on span "Close" at bounding box center [926, 18] width 26 height 26
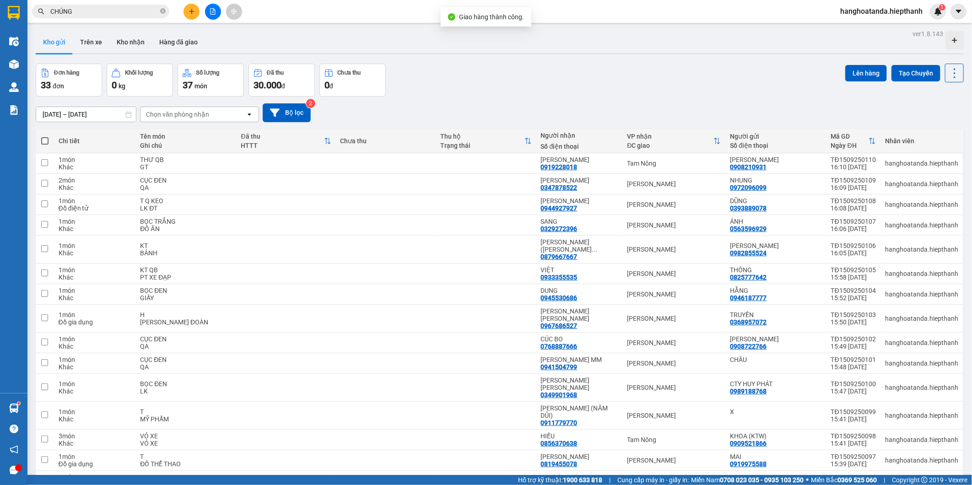
click at [465, 93] on div "Đơn hàng 33 đơn Khối lượng 0 kg Số lượng 37 món Đã thu 30.000 đ Chưa thu 0 đ Lê…" at bounding box center [500, 80] width 928 height 33
click at [102, 40] on button "Trên xe" at bounding box center [91, 42] width 37 height 22
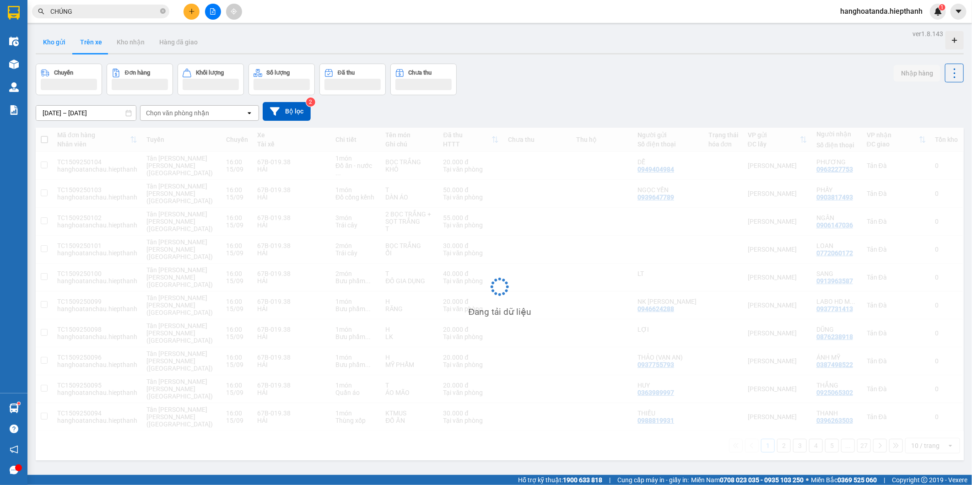
click at [60, 44] on button "Kho gửi" at bounding box center [54, 42] width 37 height 22
